Goal: Use online tool/utility

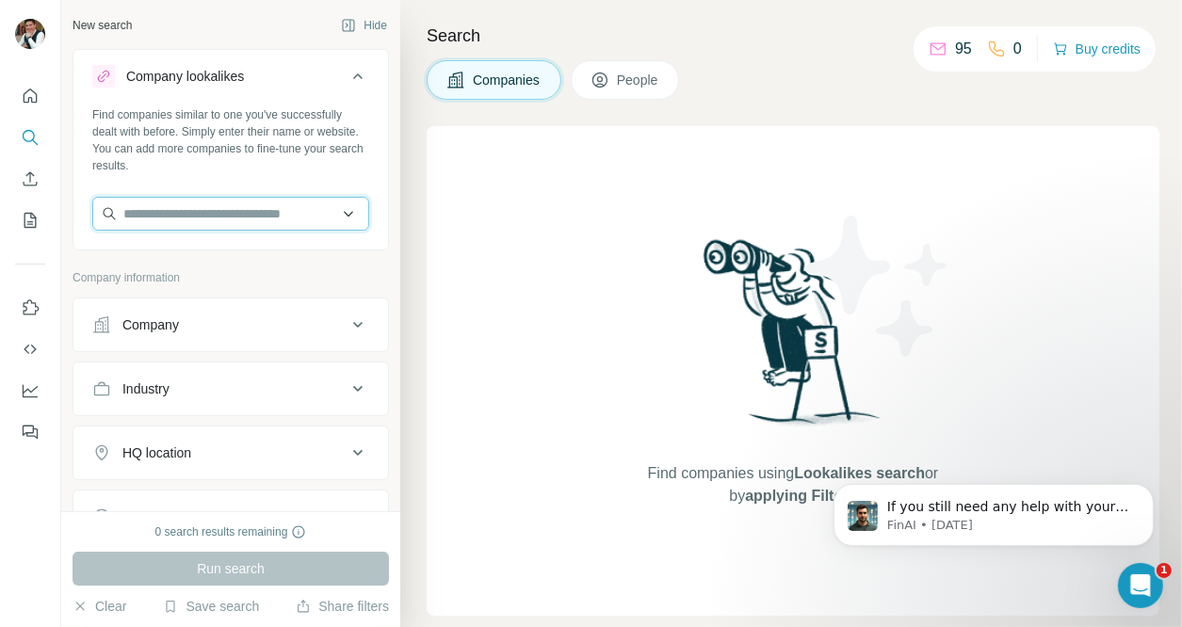
click at [192, 211] on input "text" at bounding box center [230, 214] width 277 height 34
type input "*"
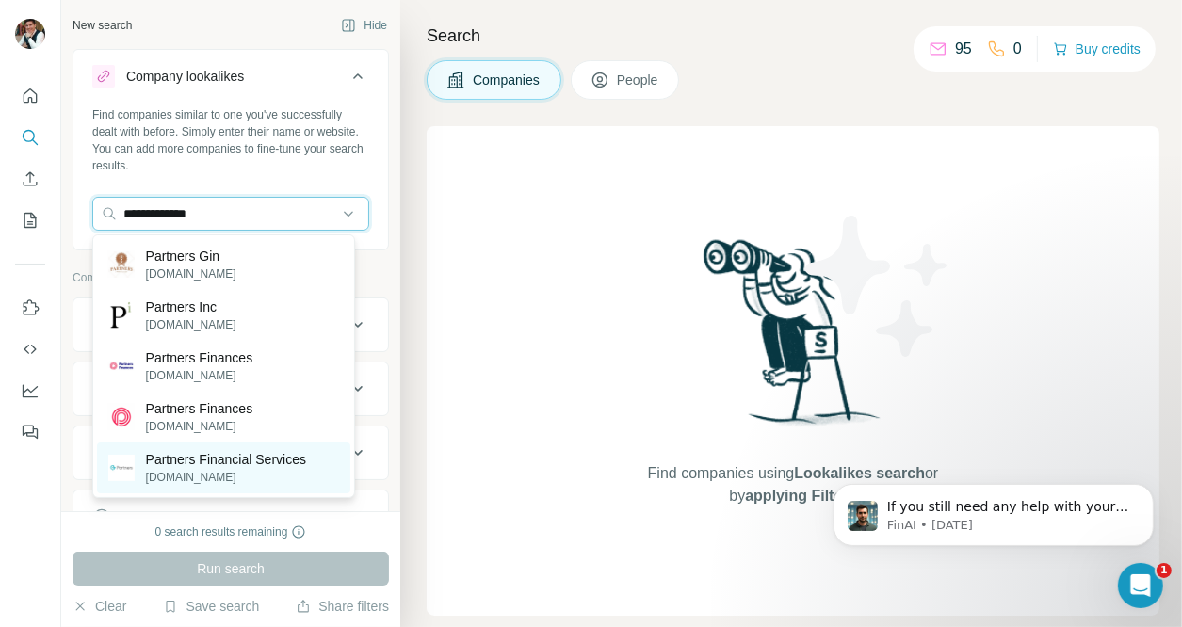
type input "**********"
click at [226, 477] on p "[DOMAIN_NAME]" at bounding box center [226, 477] width 160 height 17
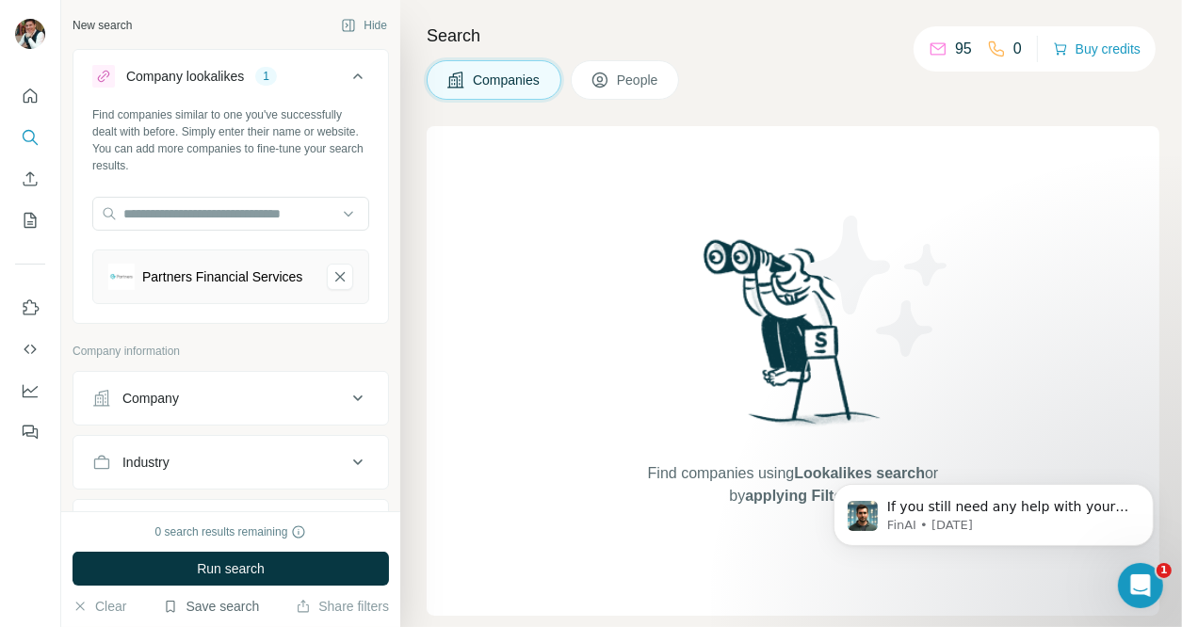
click at [245, 599] on button "Save search" at bounding box center [211, 606] width 96 height 19
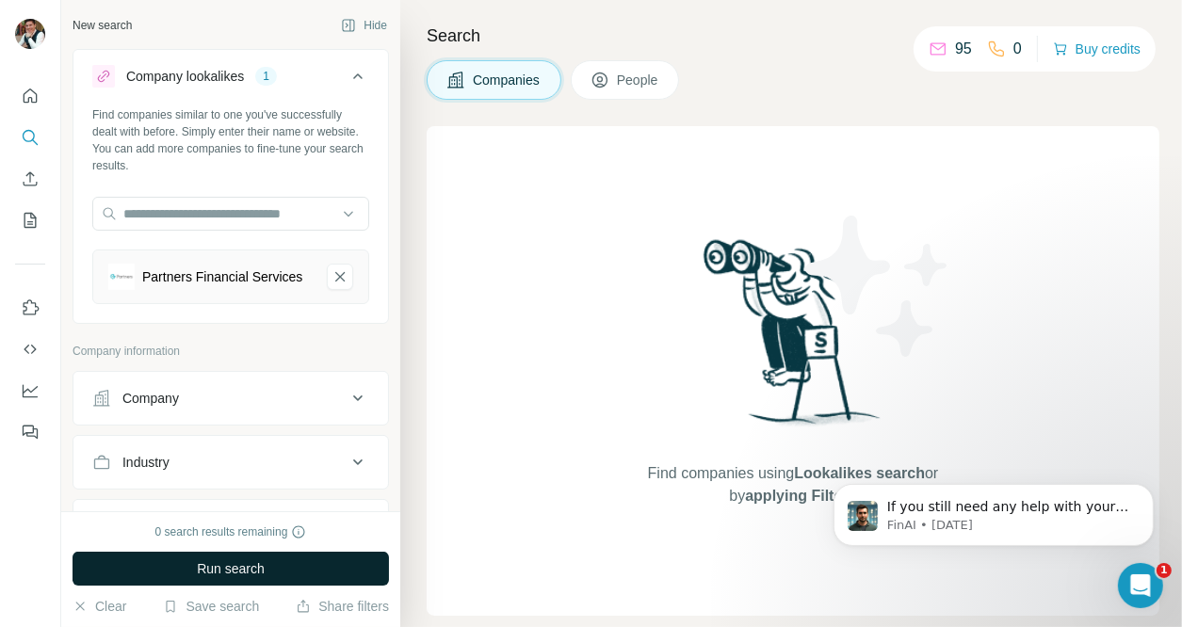
click at [100, 557] on button "Run search" at bounding box center [231, 569] width 316 height 34
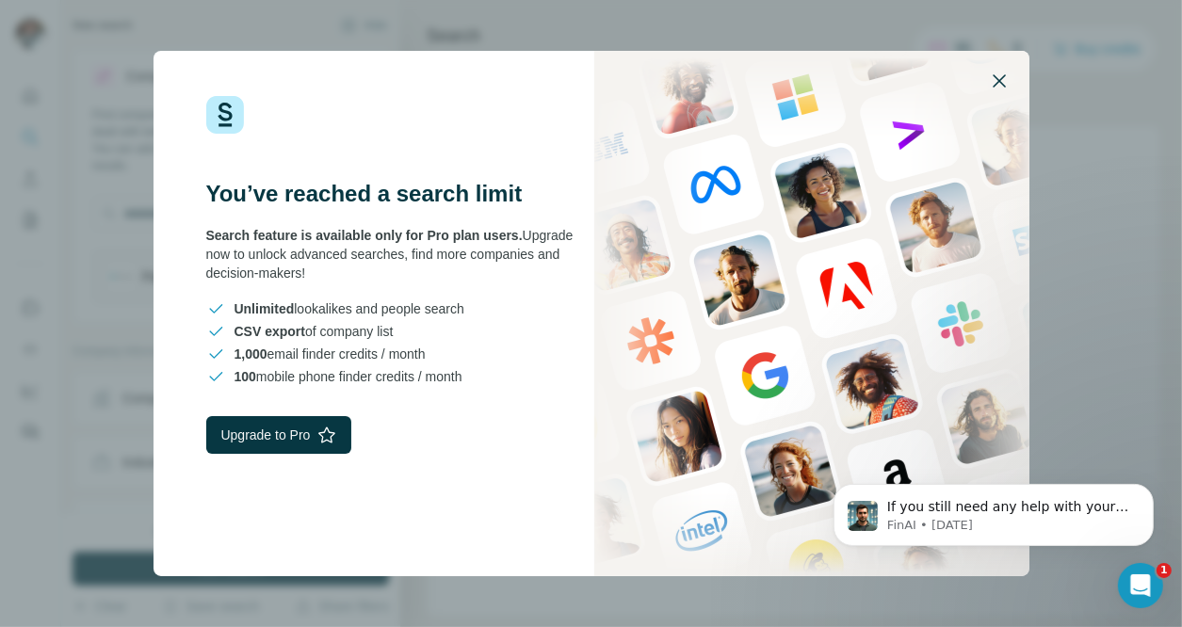
click at [992, 73] on icon "button" at bounding box center [999, 81] width 23 height 23
